Goal: Information Seeking & Learning: Learn about a topic

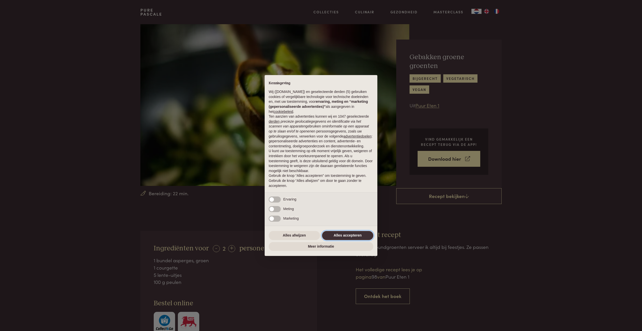
click at [337, 231] on button "Alles accepteren" at bounding box center [347, 235] width 51 height 9
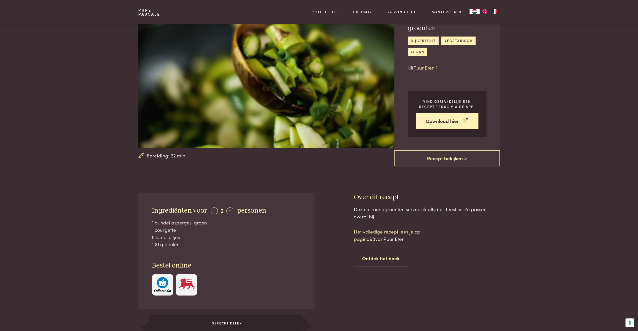
scroll to position [75, 0]
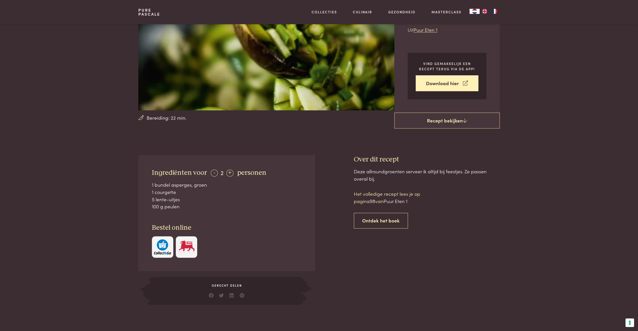
drag, startPoint x: 152, startPoint y: 185, endPoint x: 183, endPoint y: 204, distance: 36.8
click at [183, 204] on div "1 bundel asperges, groen 1 courgette 5 lente-uitjes 100 g peulen" at bounding box center [227, 195] width 150 height 29
copy div "1 bundel asperges, groen 1 courgette 5 lente-uitjes 100 g peulen"
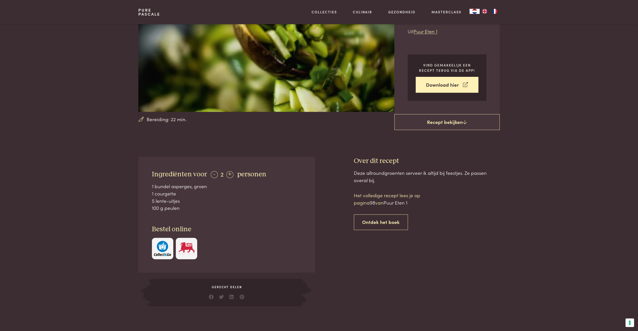
scroll to position [50, 0]
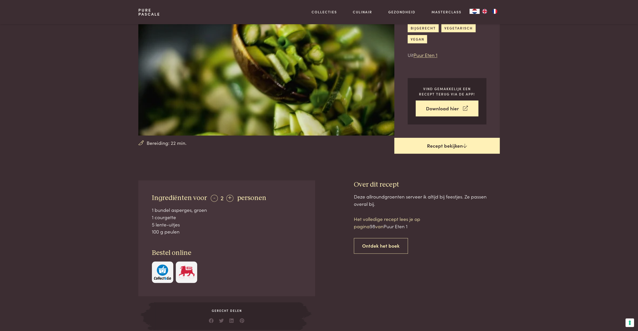
click at [472, 144] on link "Recept bekijken" at bounding box center [446, 146] width 105 height 16
